Goal: Task Accomplishment & Management: Complete application form

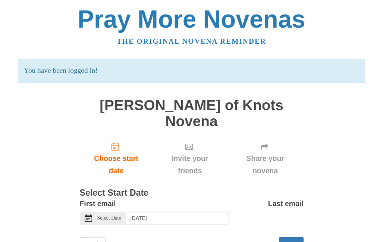
click at [117, 215] on span "Select Date" at bounding box center [109, 217] width 24 height 5
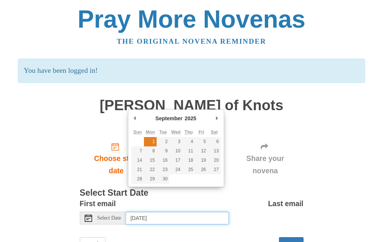
type input "Monday, September 1st"
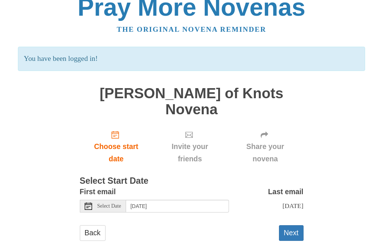
scroll to position [23, 0]
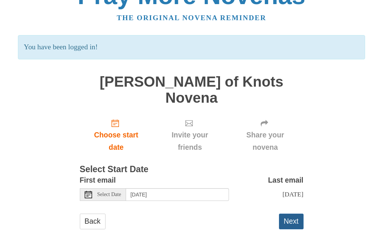
click at [290, 213] on button "Next" at bounding box center [291, 220] width 25 height 15
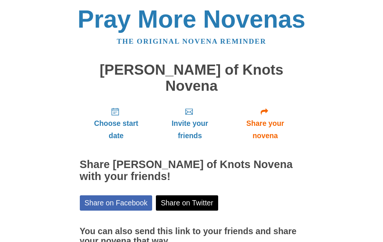
scroll to position [58, 0]
